Goal: Check status

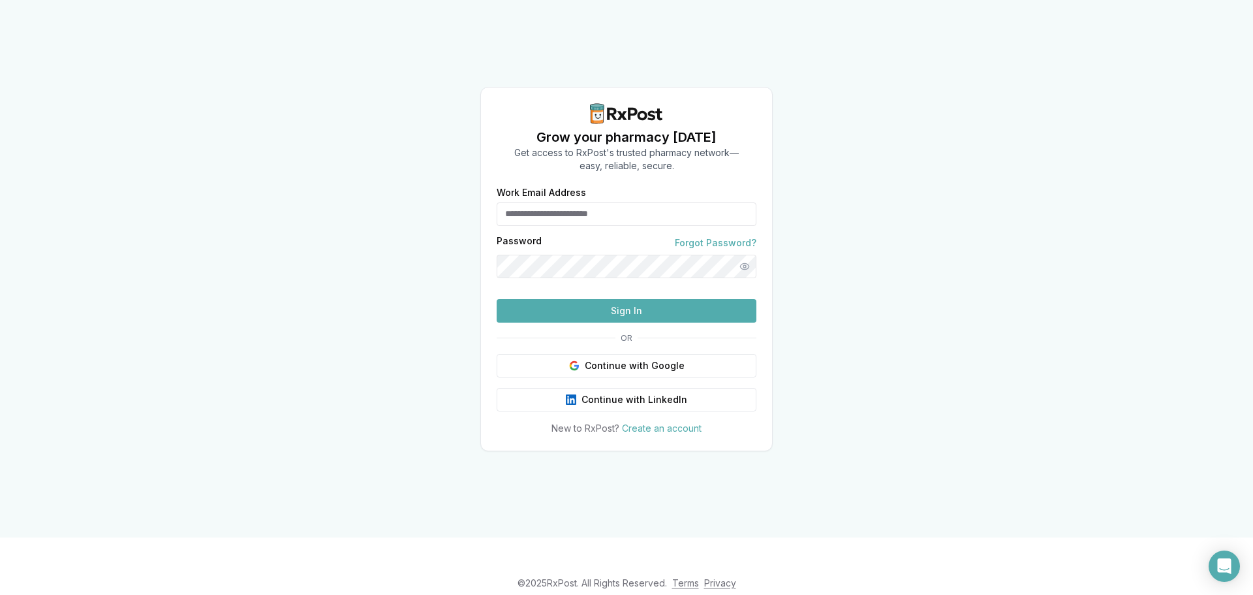
type input "**********"
click at [624, 322] on button "Sign In" at bounding box center [627, 311] width 260 height 24
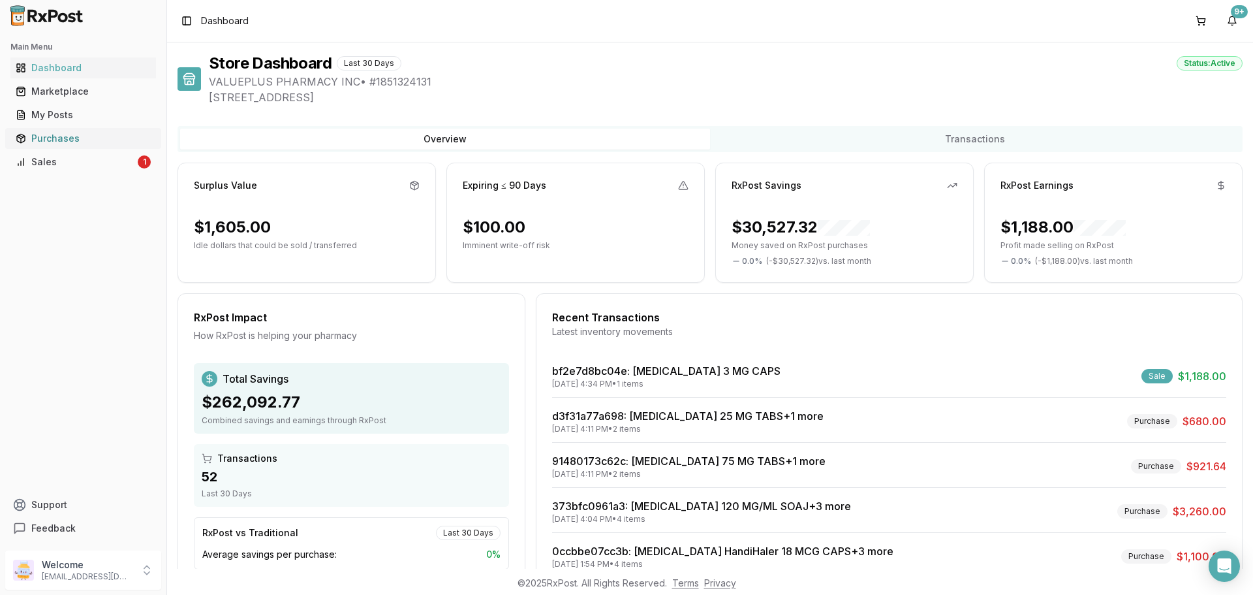
click at [55, 136] on div "Purchases" at bounding box center [83, 138] width 135 height 13
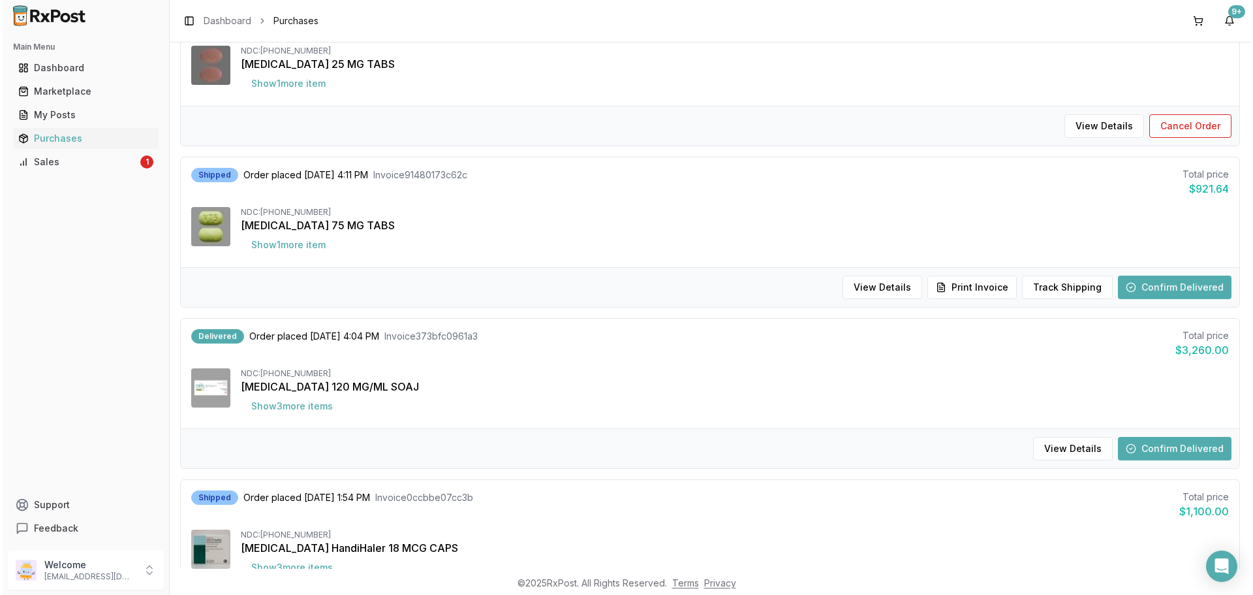
scroll to position [196, 0]
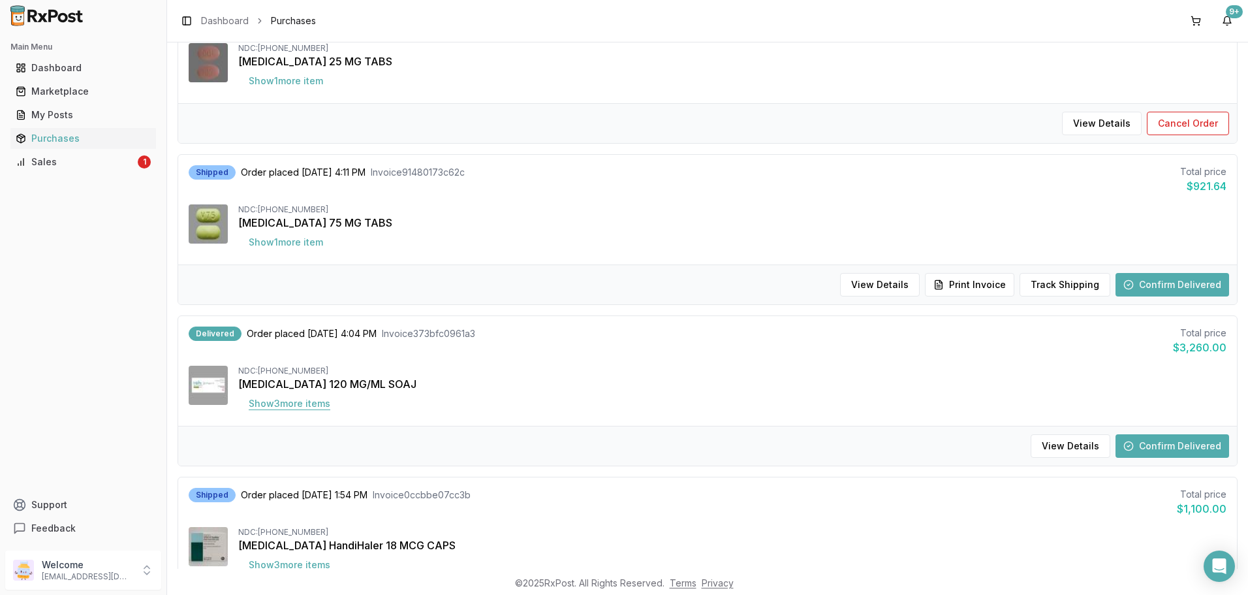
click at [296, 404] on button "Show 3 more item s" at bounding box center [289, 404] width 102 height 24
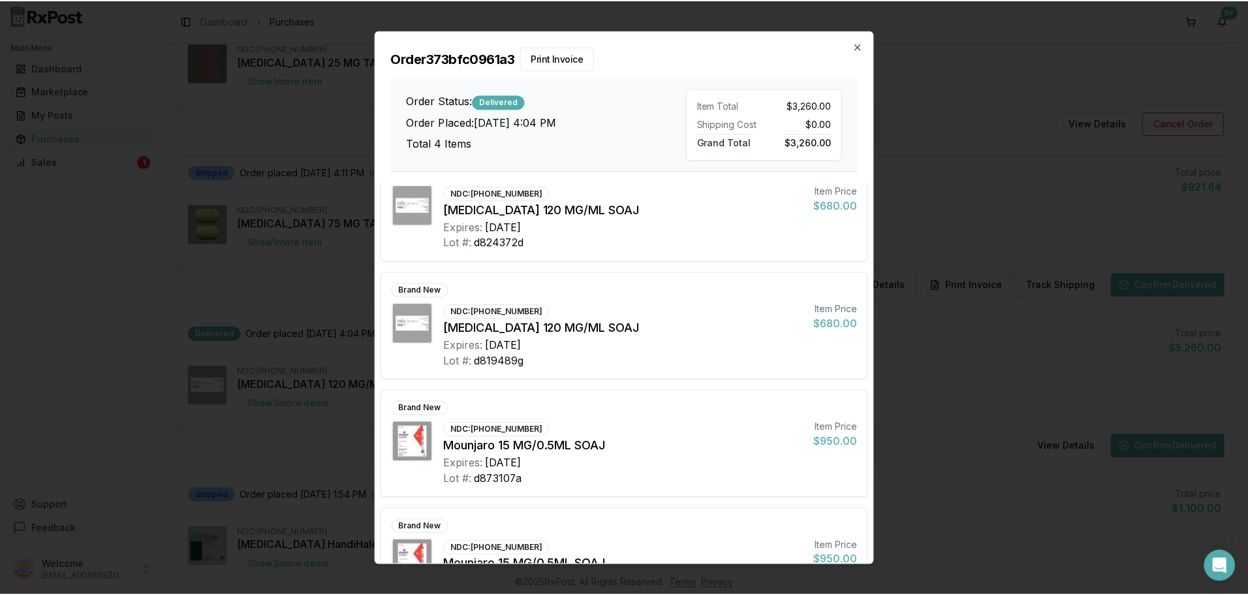
scroll to position [0, 0]
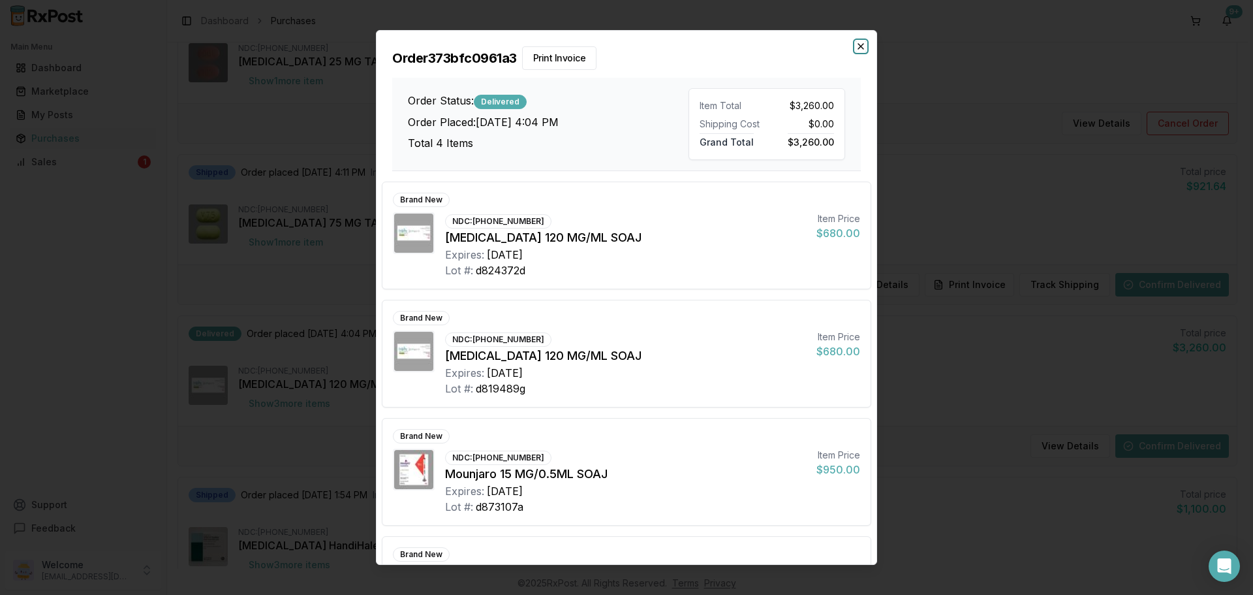
click at [862, 49] on icon "button" at bounding box center [861, 46] width 10 height 10
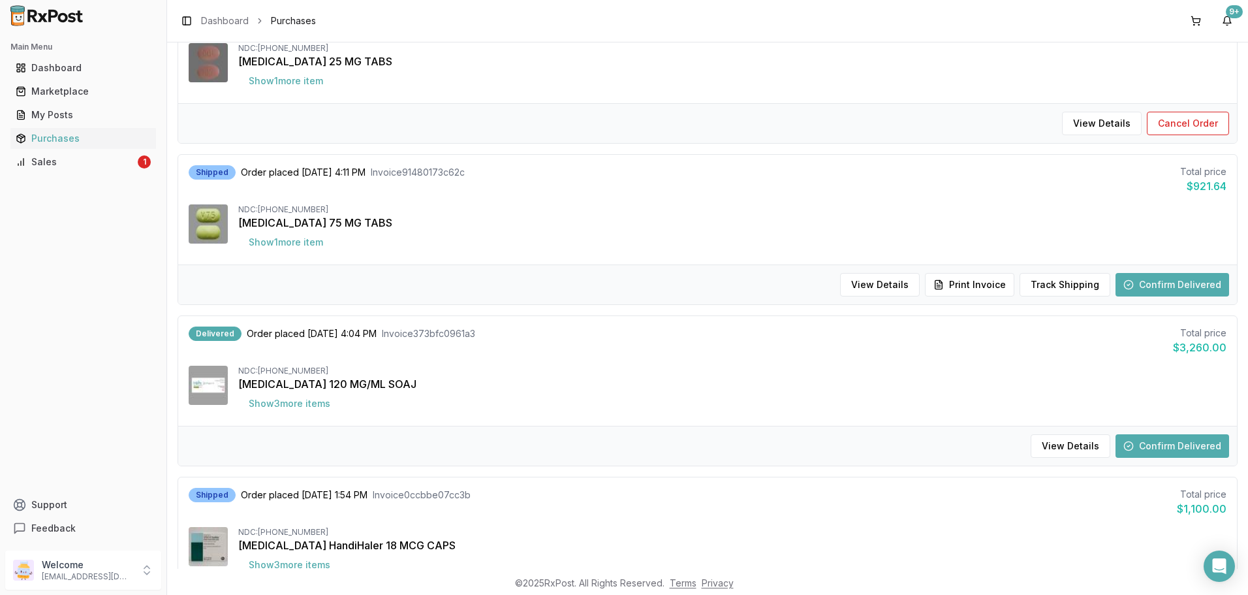
click at [1169, 442] on button "Confirm Delivered" at bounding box center [1173, 446] width 114 height 24
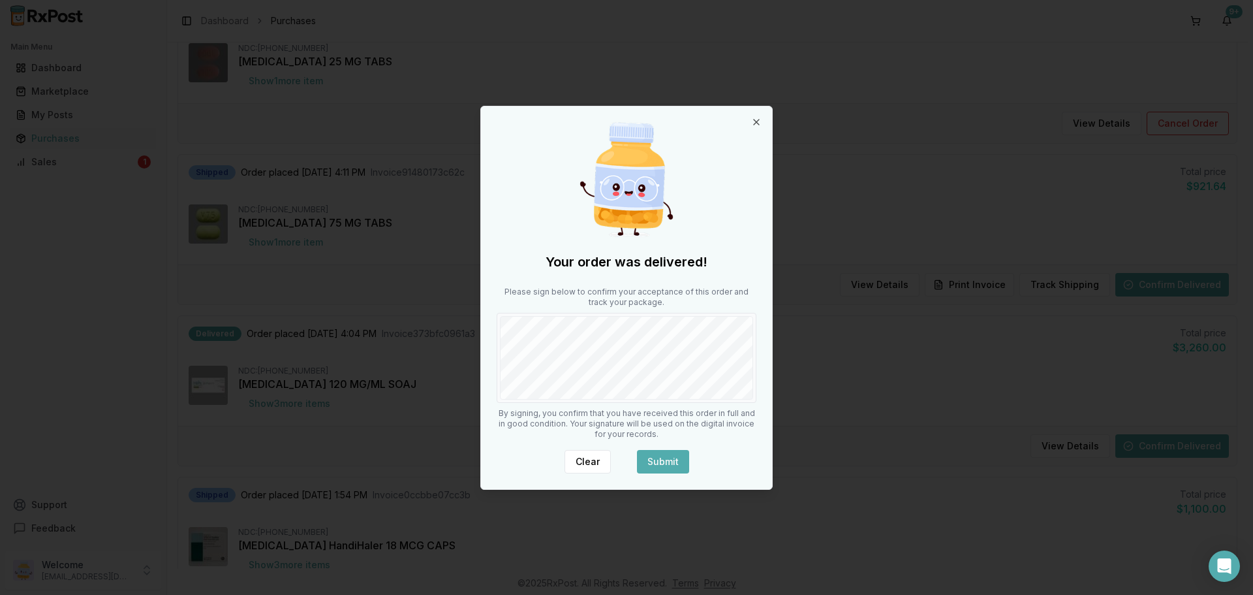
click at [672, 454] on button "Submit" at bounding box center [663, 462] width 52 height 24
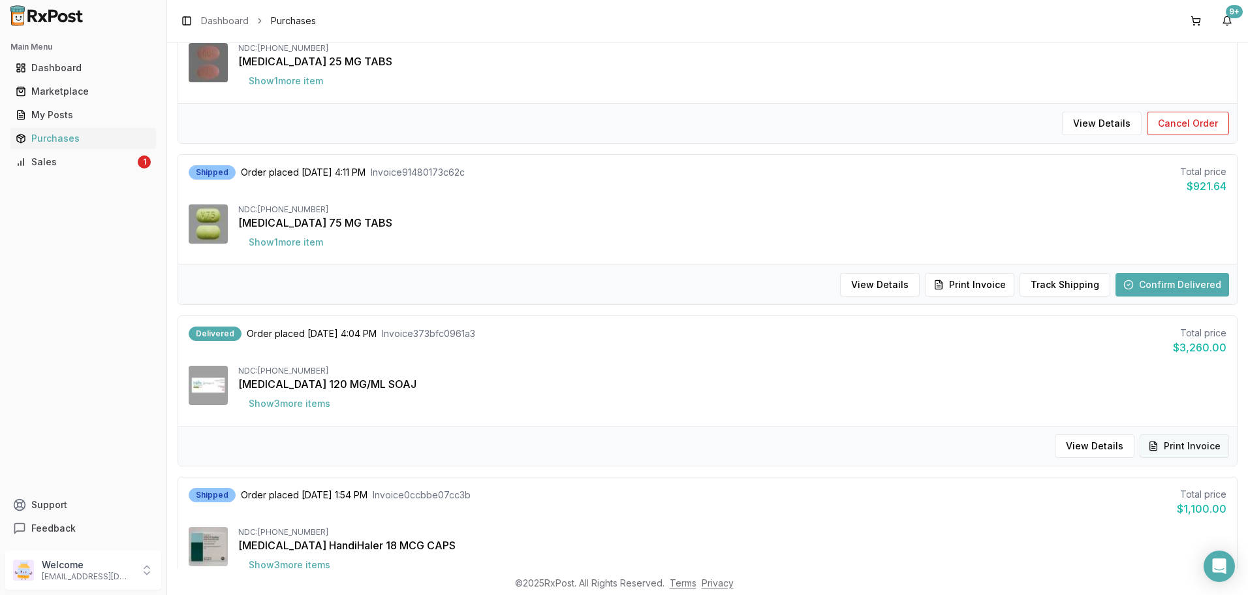
click at [1180, 445] on button "Print Invoice" at bounding box center [1184, 446] width 89 height 24
